Goal: Task Accomplishment & Management: Manage account settings

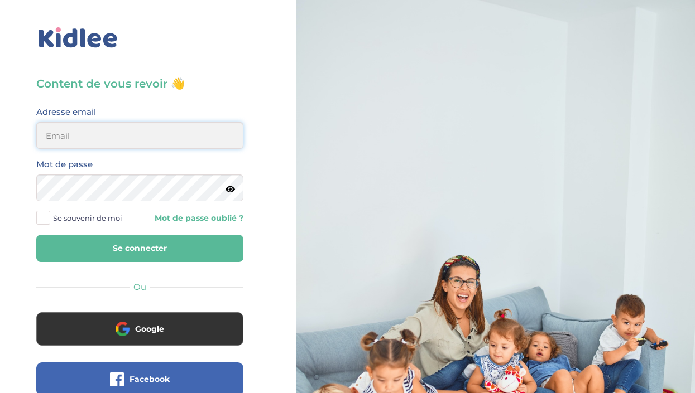
type input "[EMAIL_ADDRESS][DOMAIN_NAME]"
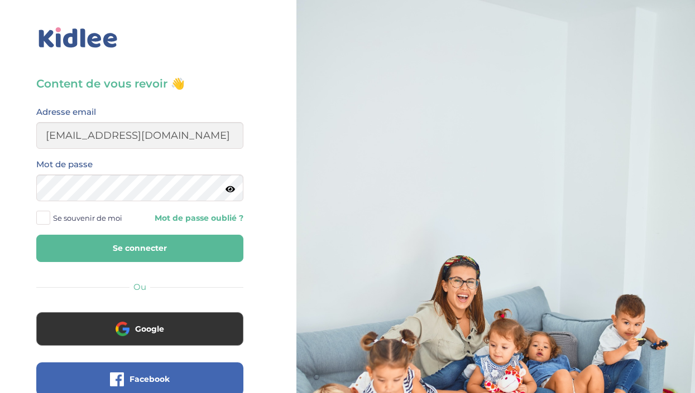
click at [228, 252] on button "Se connecter" at bounding box center [139, 248] width 207 height 27
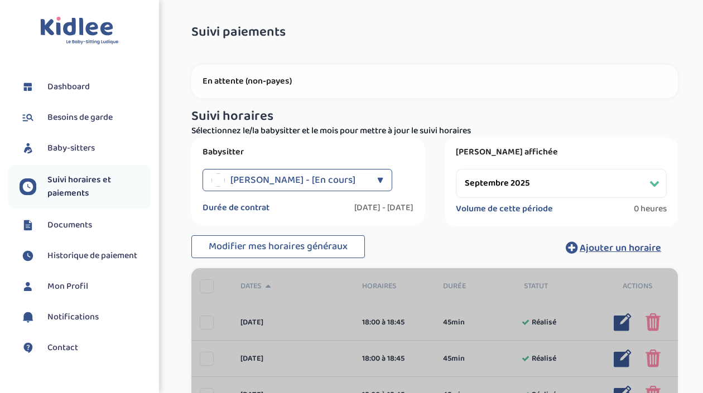
select select "septembre 2025"
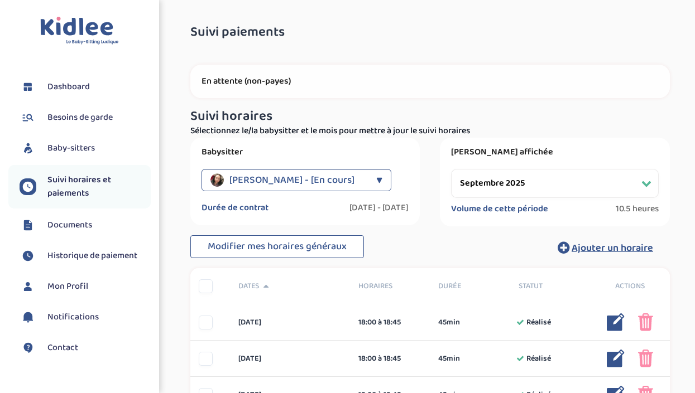
click at [228, 252] on span "Modifier mes horaires généraux" at bounding box center [277, 247] width 139 height 16
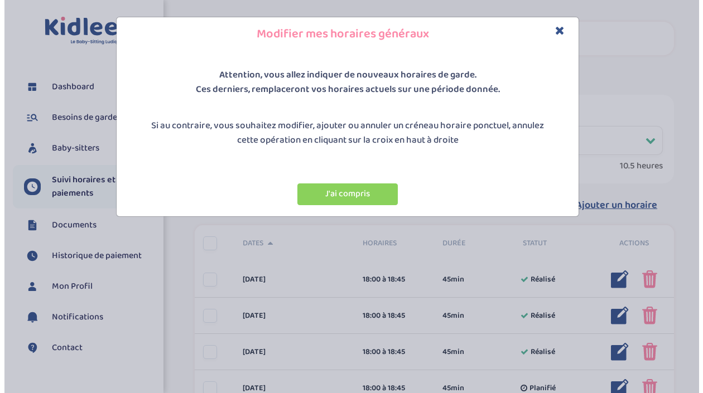
scroll to position [44, 0]
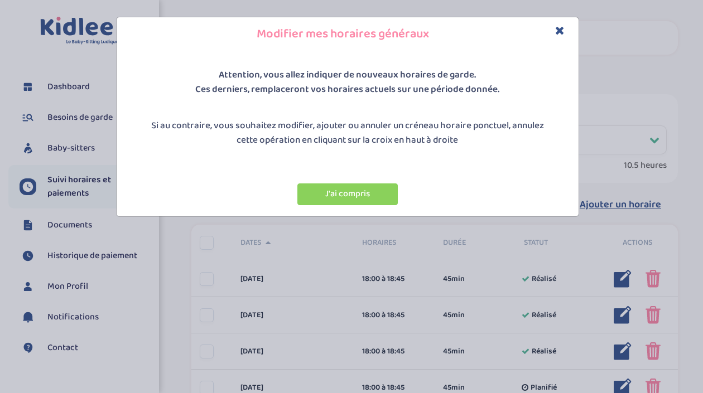
click at [417, 160] on div "Attention, vous allez indiquer de nouveaux horaires de garde. Ces derniers, rem…" at bounding box center [348, 133] width 462 height 165
click at [386, 187] on button "J'ai compris" at bounding box center [347, 195] width 100 height 22
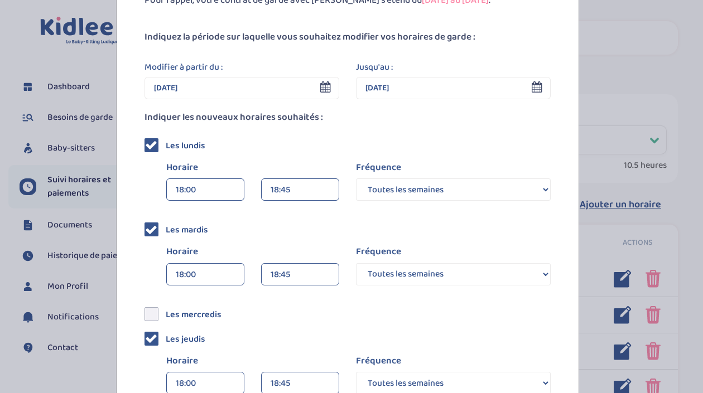
scroll to position [0, 0]
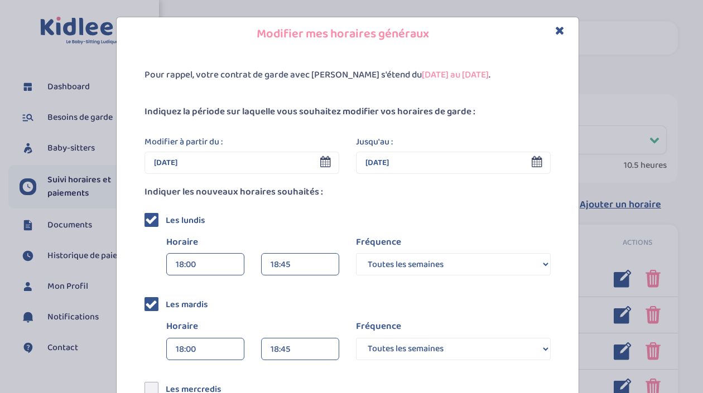
click at [242, 163] on input "[DATE]" at bounding box center [242, 163] width 195 height 22
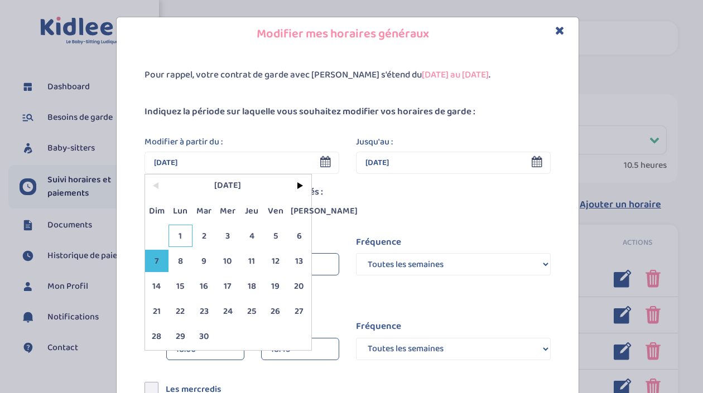
click at [178, 235] on span "1" at bounding box center [181, 236] width 24 height 22
type input "[DATE]"
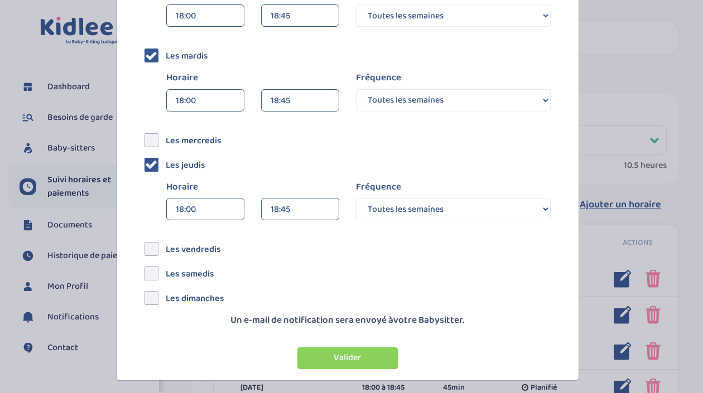
scroll to position [249, 0]
click at [336, 348] on button "Valider" at bounding box center [347, 358] width 100 height 22
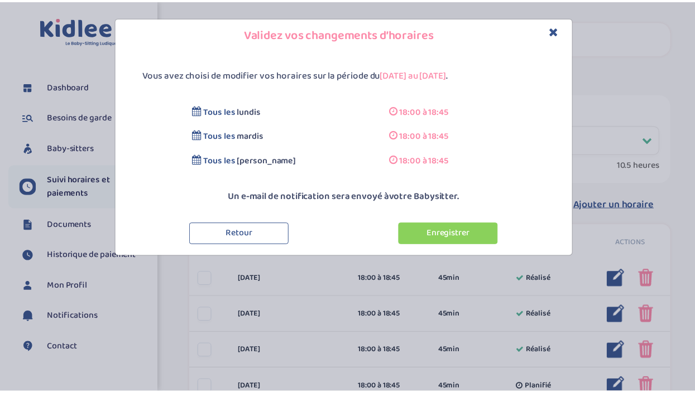
scroll to position [0, 0]
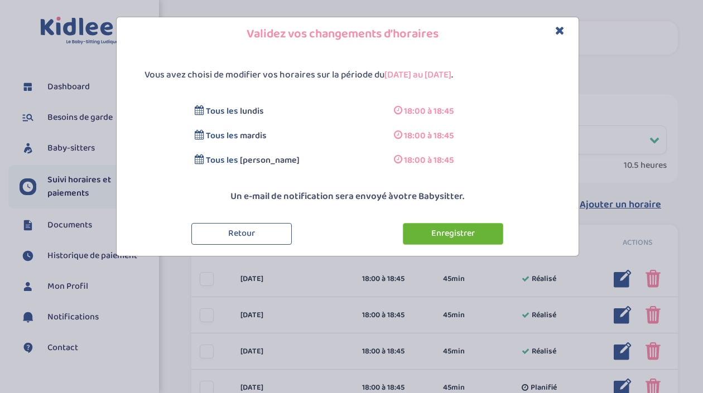
click at [480, 243] on button "Enregistrer" at bounding box center [453, 234] width 100 height 22
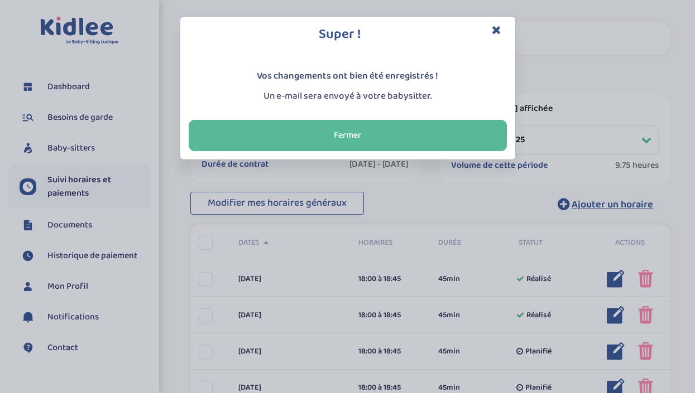
click at [499, 28] on icon "Close" at bounding box center [496, 30] width 9 height 12
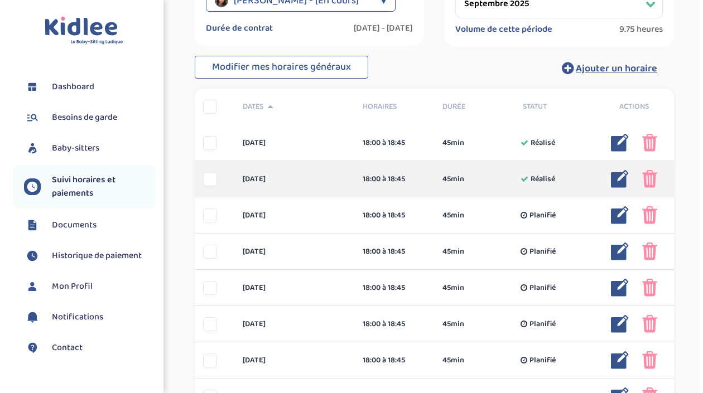
scroll to position [180, 0]
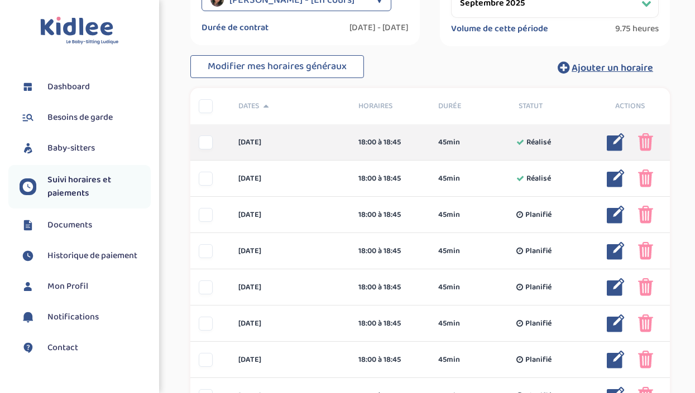
click at [613, 146] on img at bounding box center [616, 142] width 18 height 18
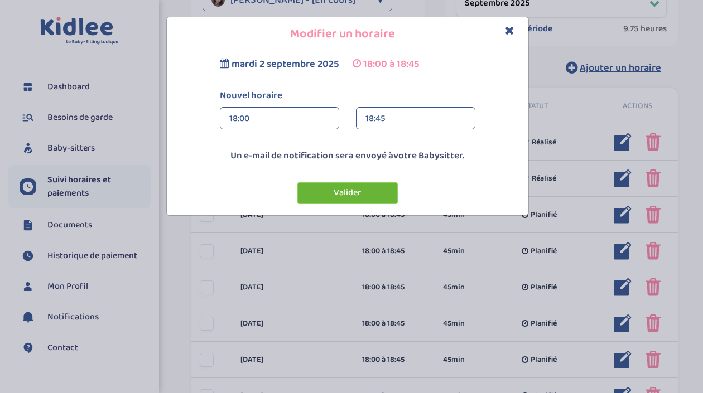
click at [381, 189] on button "Valider" at bounding box center [347, 193] width 100 height 22
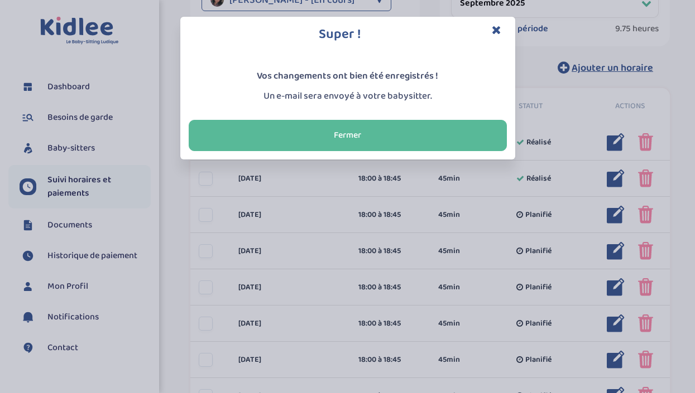
click at [429, 190] on div "Super ! Vos changements ont bien été enregistrés ! Un e-mail sera envoyé à votr…" at bounding box center [347, 196] width 695 height 393
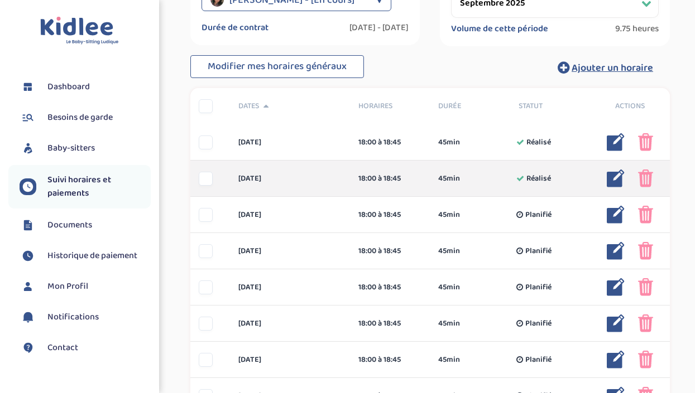
click at [613, 177] on img at bounding box center [616, 179] width 18 height 18
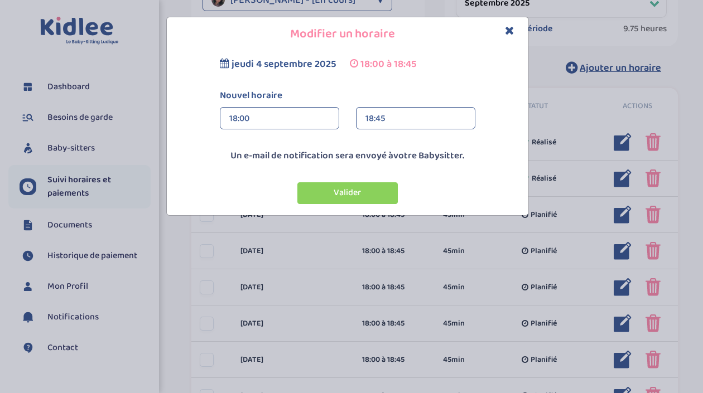
click at [400, 116] on div "18:45" at bounding box center [416, 119] width 100 height 22
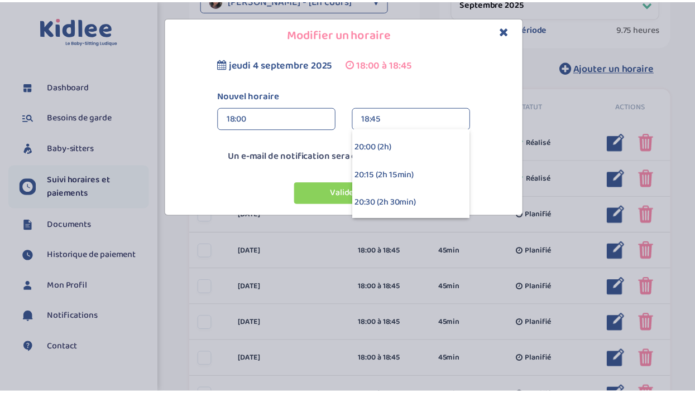
scroll to position [193, 0]
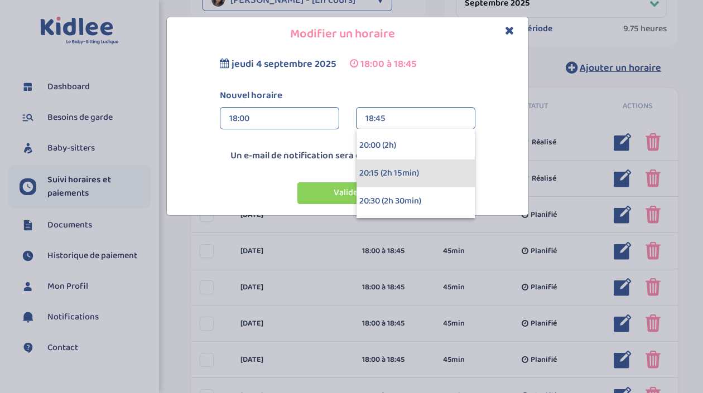
click at [398, 169] on div "20:15 (2h 15min)" at bounding box center [416, 174] width 118 height 28
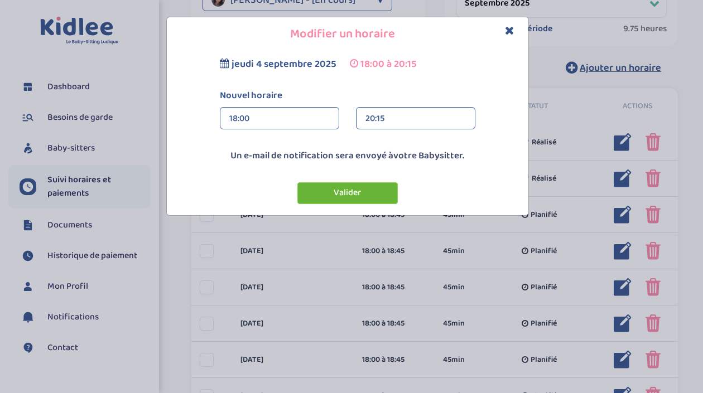
click at [367, 187] on button "Valider" at bounding box center [347, 193] width 100 height 22
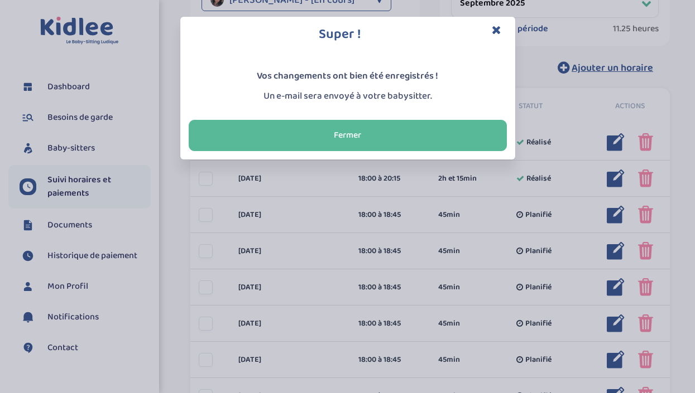
click at [494, 33] on icon "Close" at bounding box center [496, 30] width 9 height 12
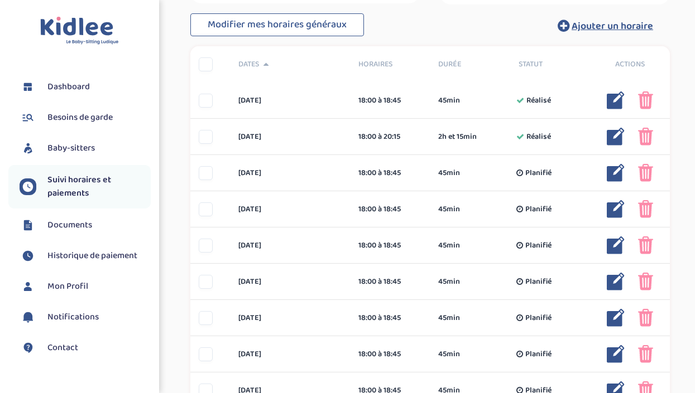
scroll to position [84, 0]
